Goal: Navigation & Orientation: Find specific page/section

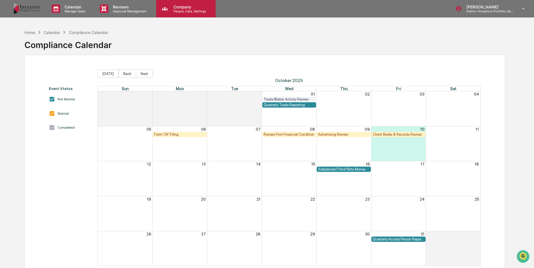
click at [191, 2] on div "Company People, Data, Settings" at bounding box center [186, 8] width 60 height 17
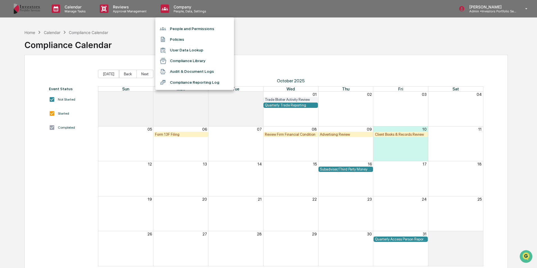
click at [186, 61] on li "Compliance Library" at bounding box center [194, 61] width 79 height 11
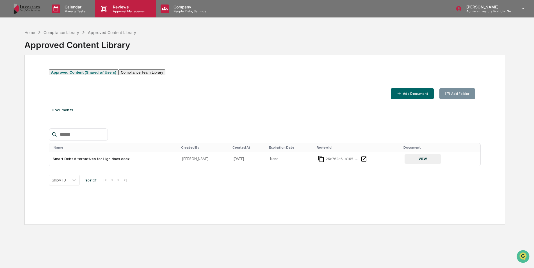
click at [129, 14] on div "Reviews Approval Management" at bounding box center [125, 8] width 61 height 17
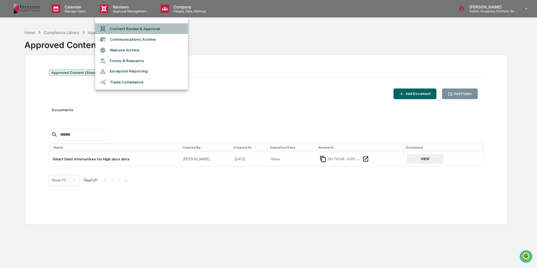
click at [145, 28] on li "Content Review & Approval" at bounding box center [141, 28] width 93 height 11
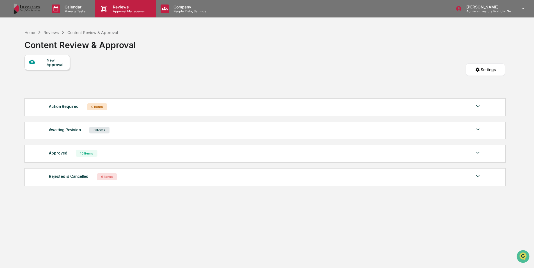
click at [130, 13] on p "Approval Management" at bounding box center [128, 11] width 41 height 4
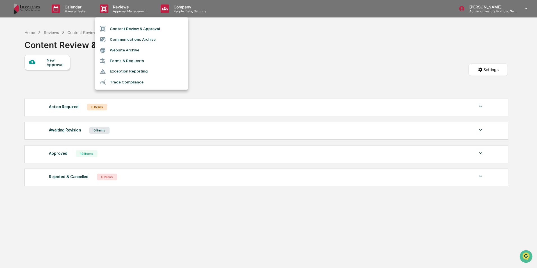
click at [138, 49] on li "Website Archive" at bounding box center [141, 50] width 93 height 11
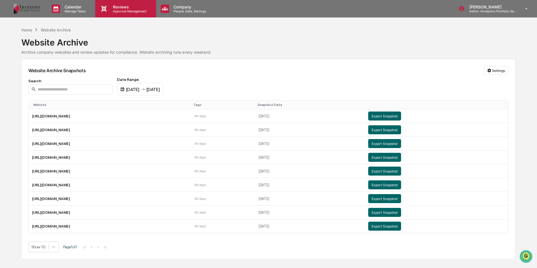
click at [135, 1] on div "Reviews Approval Management" at bounding box center [125, 8] width 61 height 17
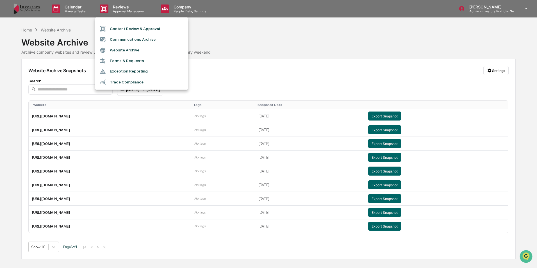
drag, startPoint x: 143, startPoint y: 39, endPoint x: 155, endPoint y: 42, distance: 13.1
click at [155, 42] on li "Communications Archive" at bounding box center [141, 39] width 93 height 11
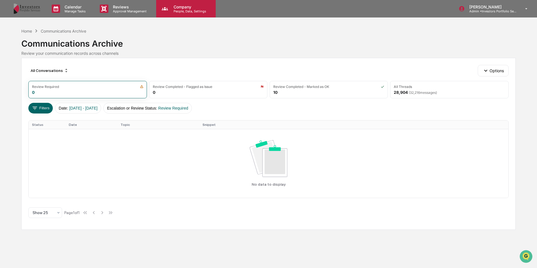
click at [188, 8] on p "Company" at bounding box center [189, 6] width 40 height 5
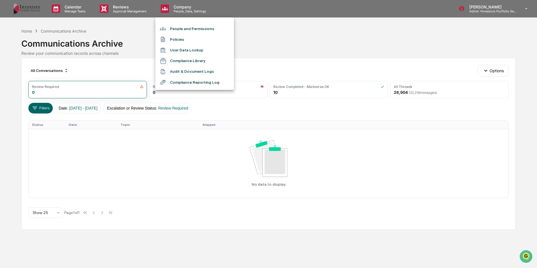
click at [110, 12] on div at bounding box center [268, 134] width 537 height 268
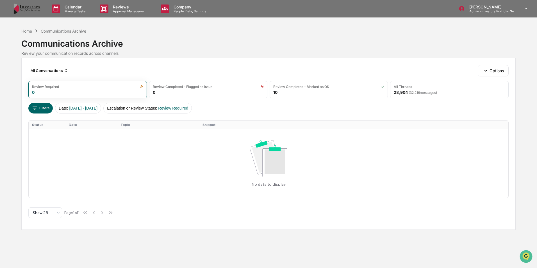
click at [114, 10] on p "Approval Management" at bounding box center [128, 11] width 41 height 4
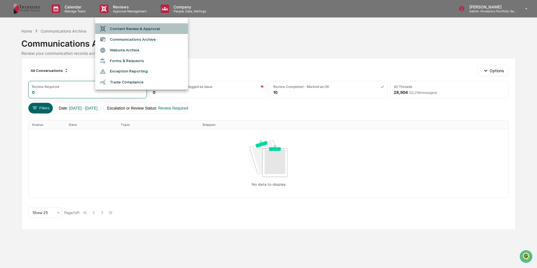
click at [128, 23] on li "Content Review & Approval" at bounding box center [141, 28] width 93 height 11
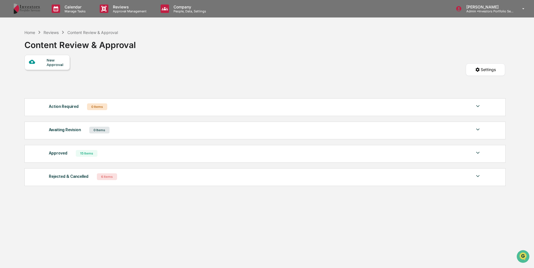
click at [115, 153] on div "Approved 15 Items" at bounding box center [265, 153] width 433 height 8
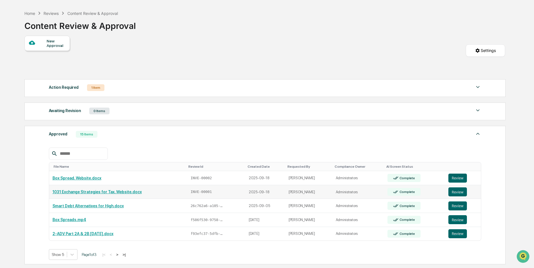
scroll to position [28, 0]
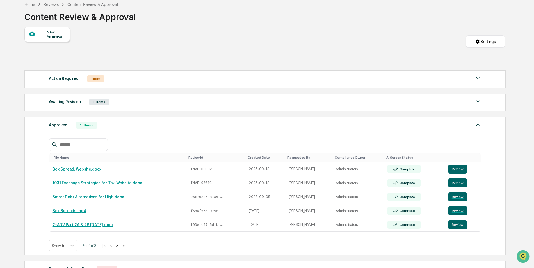
click at [120, 248] on button ">" at bounding box center [118, 245] width 6 height 5
click at [380, 7] on div "Home Reviews Content Review & Approval Content Review & Approval" at bounding box center [264, 13] width 481 height 28
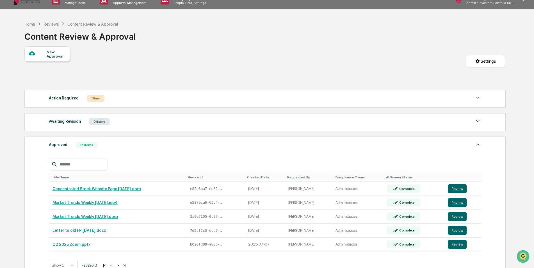
scroll to position [0, 0]
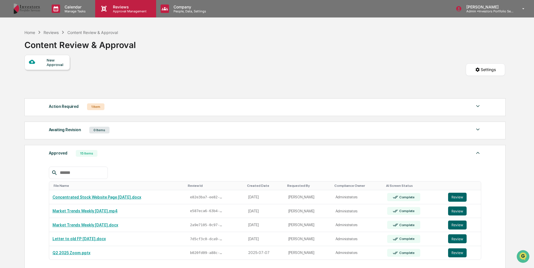
click at [115, 7] on p "Reviews" at bounding box center [128, 6] width 41 height 5
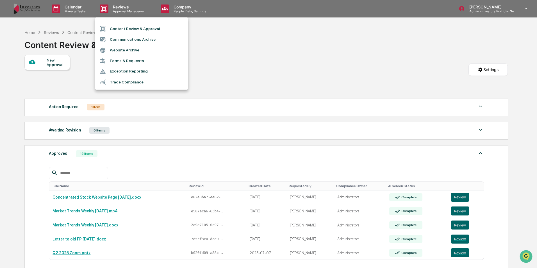
click at [88, 11] on div at bounding box center [268, 134] width 537 height 268
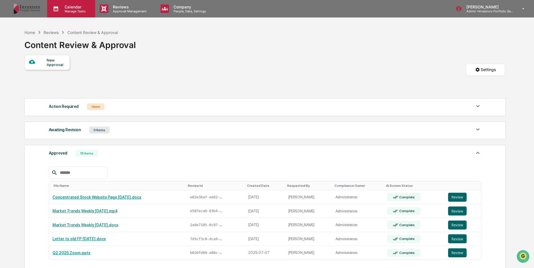
click at [83, 11] on p "Manage Tasks" at bounding box center [74, 11] width 28 height 4
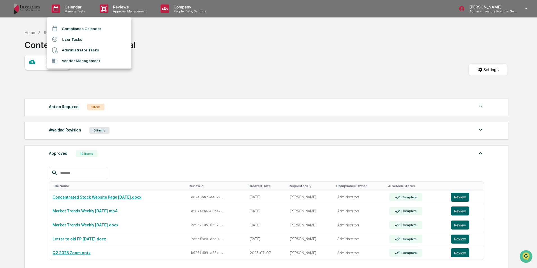
click at [89, 26] on li "Compliance Calendar" at bounding box center [89, 28] width 84 height 11
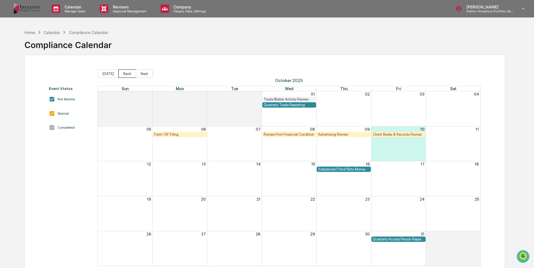
click at [126, 73] on button "Back" at bounding box center [127, 73] width 18 height 8
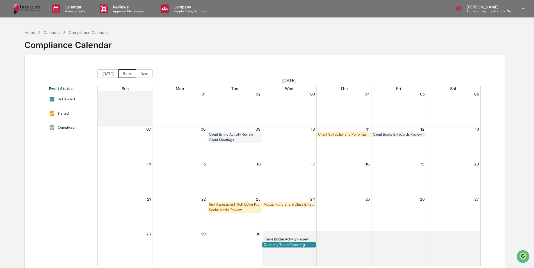
click at [131, 72] on button "Back" at bounding box center [127, 73] width 18 height 8
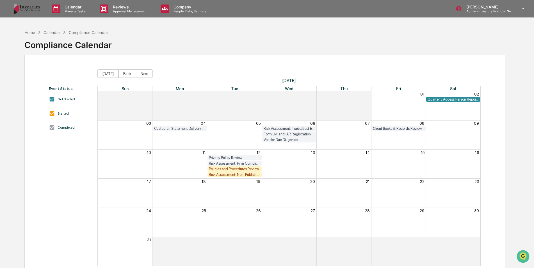
click at [151, 72] on span "[DATE] Back Next" at bounding box center [288, 73] width 383 height 8
click at [149, 71] on button "Next" at bounding box center [144, 73] width 17 height 8
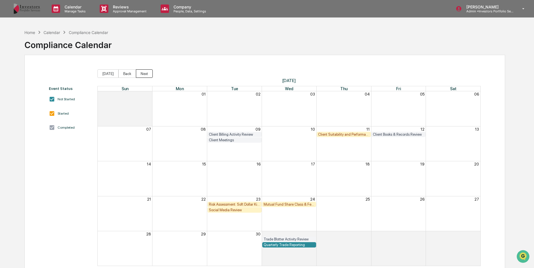
click at [149, 71] on button "Next" at bounding box center [144, 73] width 17 height 8
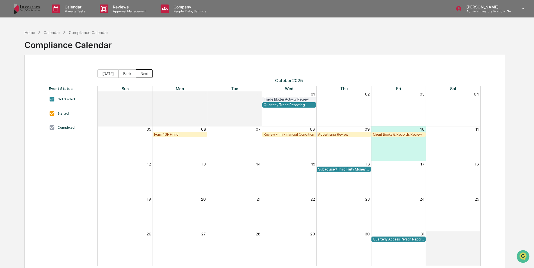
click at [139, 71] on button "Next" at bounding box center [144, 73] width 17 height 8
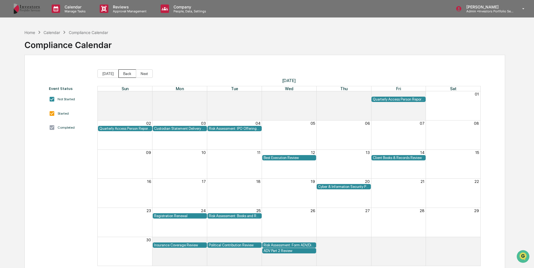
click at [127, 72] on button "Back" at bounding box center [127, 73] width 18 height 8
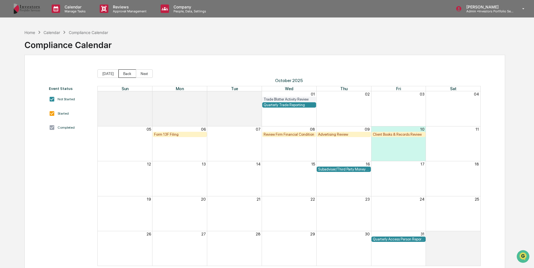
click at [127, 72] on button "Back" at bounding box center [127, 73] width 18 height 8
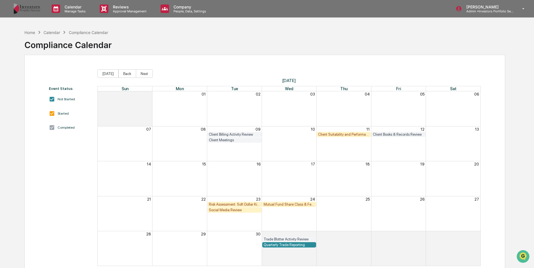
click at [221, 134] on div "Client Billing Activity Review" at bounding box center [234, 134] width 51 height 4
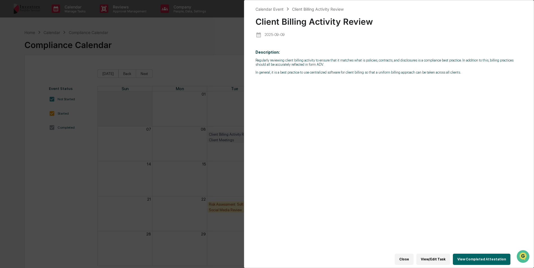
click at [232, 27] on div "Calendar Event Client Billing Activity Review Client Billing Activity Review [D…" at bounding box center [267, 134] width 534 height 268
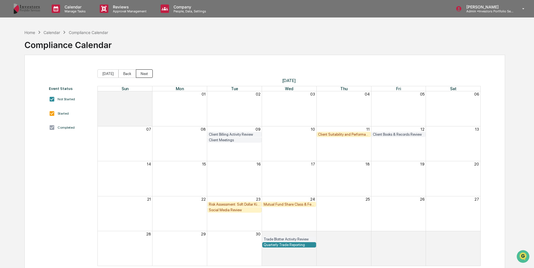
click at [146, 73] on button "Next" at bounding box center [144, 73] width 17 height 8
